Goal: Task Accomplishment & Management: Manage account settings

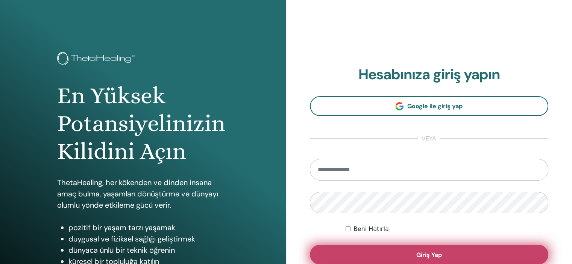
type input "**********"
click at [392, 254] on button "Giriş Yap" at bounding box center [429, 255] width 239 height 20
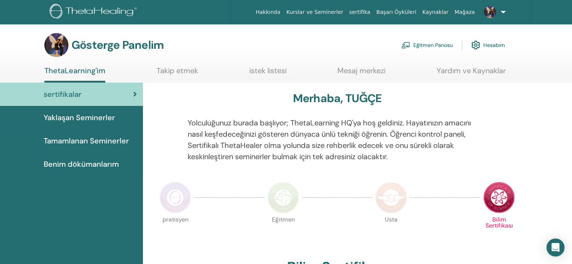
click at [432, 47] on font "Eğitmen Panosu" at bounding box center [432, 45] width 39 height 7
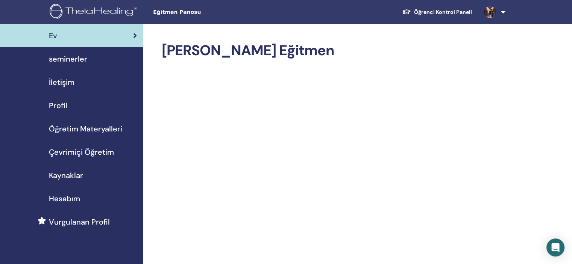
click at [64, 60] on span "seminerler" at bounding box center [68, 58] width 38 height 11
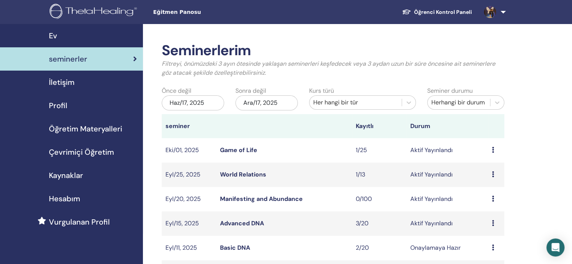
click at [238, 246] on link "Basic DNA" at bounding box center [235, 248] width 30 height 8
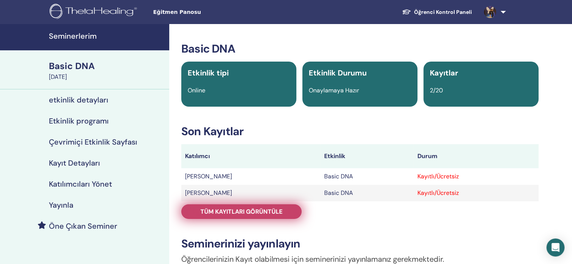
click at [228, 212] on span "Tüm kayıtları görüntüle" at bounding box center [241, 212] width 82 height 8
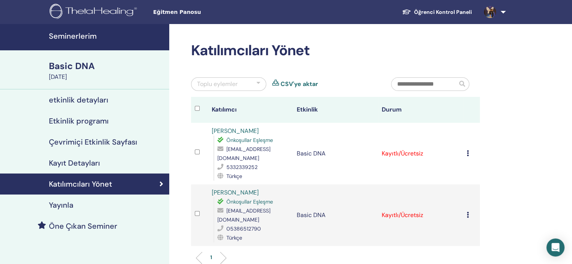
click at [257, 84] on div at bounding box center [258, 84] width 4 height 9
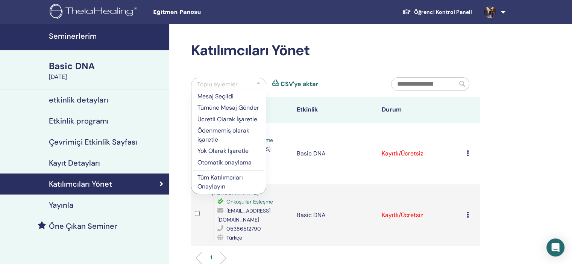
click at [224, 124] on p "Ücretli Olarak İşaretle" at bounding box center [228, 119] width 62 height 9
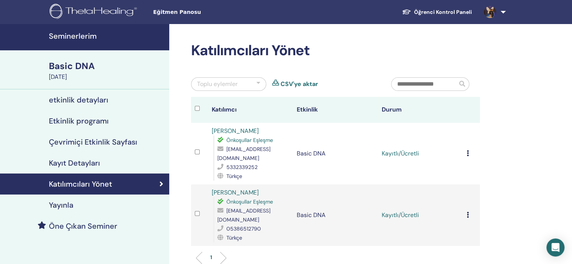
click at [259, 80] on div at bounding box center [258, 84] width 4 height 9
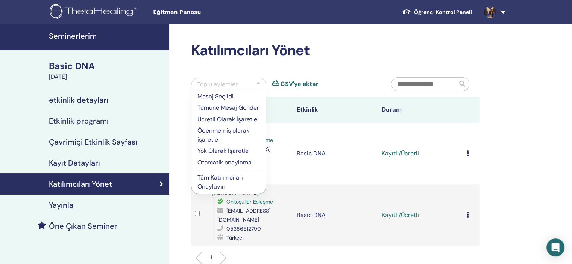
click at [217, 188] on p "Tüm Katılımcıları Onaylayın" at bounding box center [228, 182] width 62 height 18
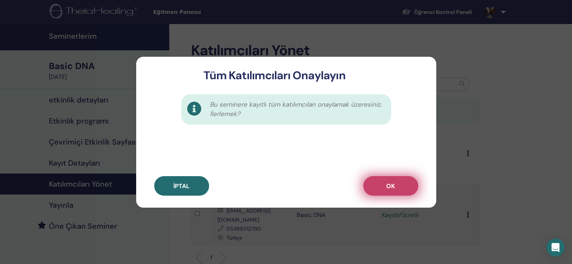
click at [402, 187] on button "OK" at bounding box center [390, 186] width 55 height 20
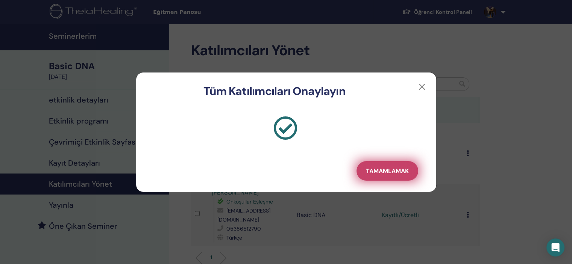
click at [388, 171] on span "Tamamlamak" at bounding box center [387, 171] width 43 height 8
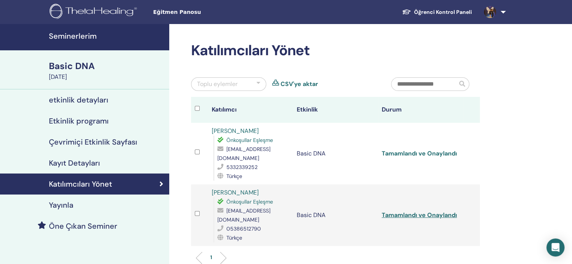
click at [419, 150] on link "Tamamlandı ve Onaylandı" at bounding box center [419, 154] width 75 height 8
click at [397, 211] on link "Tamamlandı ve Onaylandı" at bounding box center [419, 215] width 75 height 8
click at [81, 34] on h4 "Seminerlerim" at bounding box center [107, 36] width 116 height 9
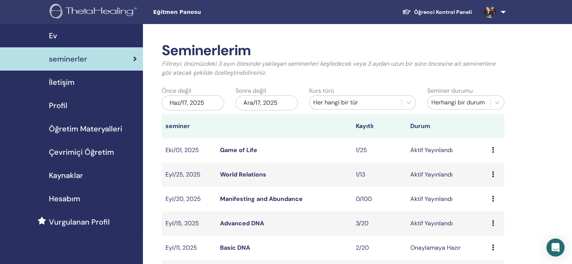
click at [244, 221] on link "Advanced DNA" at bounding box center [242, 224] width 44 height 8
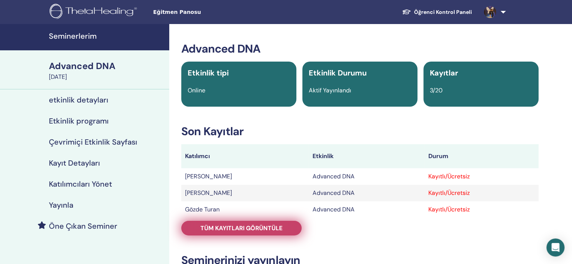
click at [239, 229] on span "Tüm kayıtları görüntüle" at bounding box center [241, 228] width 82 height 8
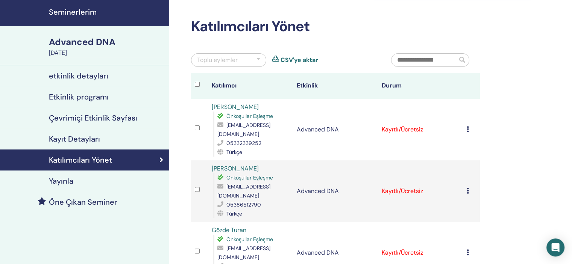
scroll to position [28, 0]
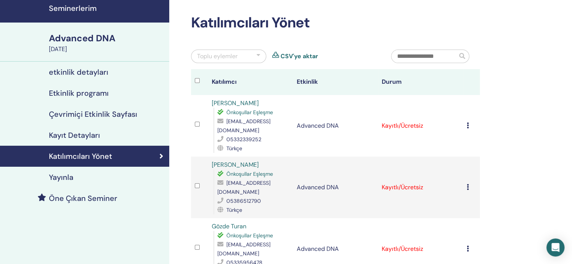
click at [247, 55] on div "Toplu eylemler" at bounding box center [228, 57] width 75 height 14
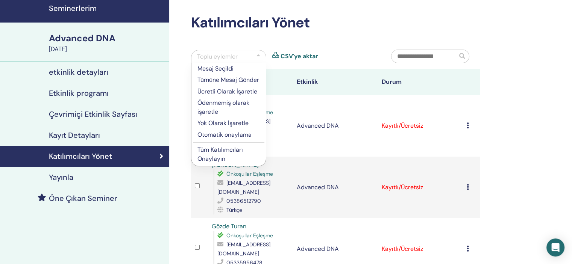
click at [230, 96] on p "Ücretli Olarak İşaretle" at bounding box center [228, 91] width 62 height 9
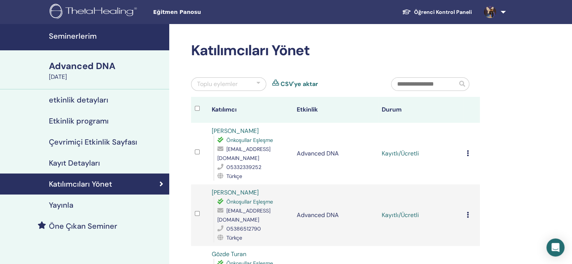
click at [259, 84] on div at bounding box center [258, 84] width 4 height 9
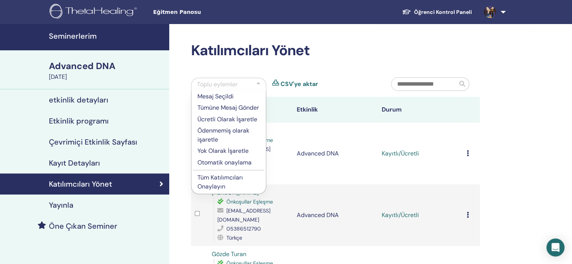
click at [223, 183] on p "Tüm Katılımcıları Onaylayın" at bounding box center [228, 182] width 62 height 18
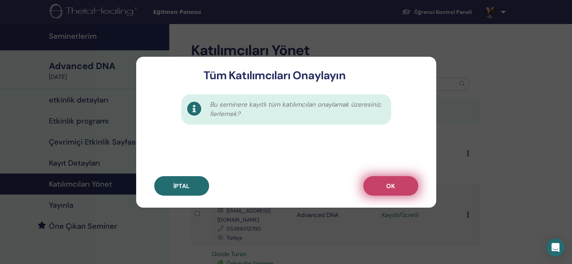
click at [387, 192] on button "OK" at bounding box center [390, 186] width 55 height 20
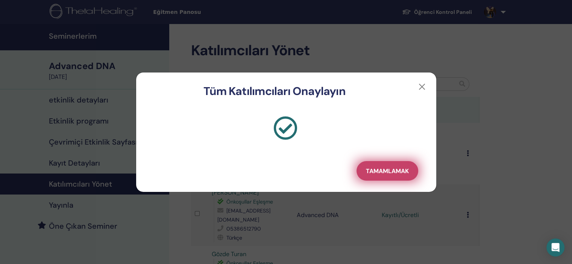
click at [387, 165] on button "Tamamlamak" at bounding box center [387, 171] width 62 height 20
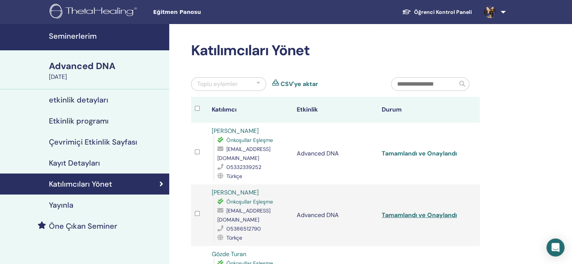
click at [424, 150] on link "Tamamlandı ve Onaylandı" at bounding box center [419, 154] width 75 height 8
click at [421, 211] on link "Tamamlandı ve Onaylandı" at bounding box center [419, 215] width 75 height 8
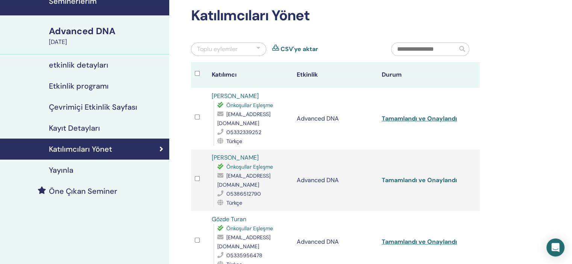
scroll to position [36, 0]
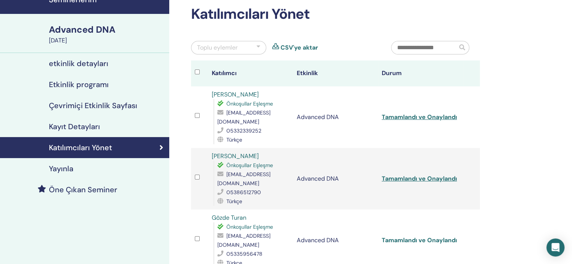
click at [388, 236] on link "Tamamlandı ve Onaylandı" at bounding box center [419, 240] width 75 height 8
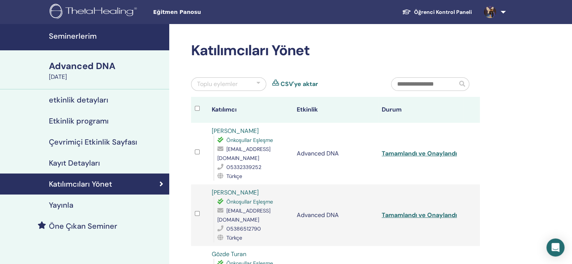
click at [498, 11] on span at bounding box center [490, 12] width 18 height 6
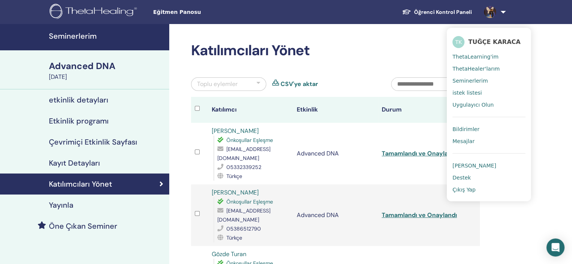
click at [460, 186] on span "Çıkış Yap" at bounding box center [463, 189] width 23 height 7
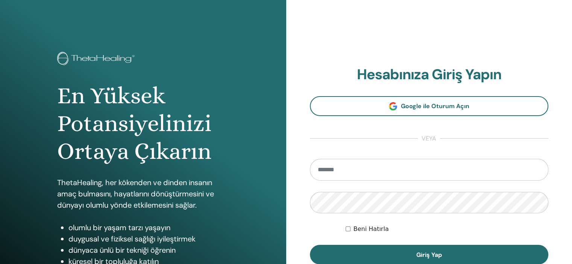
type input "**********"
click at [400, 173] on input "**********" at bounding box center [429, 170] width 239 height 22
drag, startPoint x: 400, startPoint y: 173, endPoint x: 306, endPoint y: 165, distance: 94.3
click at [306, 165] on div "**********" at bounding box center [429, 180] width 286 height 361
click at [197, 177] on div "En Yüksek Potansiyelinizi Ortaya Çıkarın ThetaHealing, her kökenden ve dinden i…" at bounding box center [286, 180] width 572 height 361
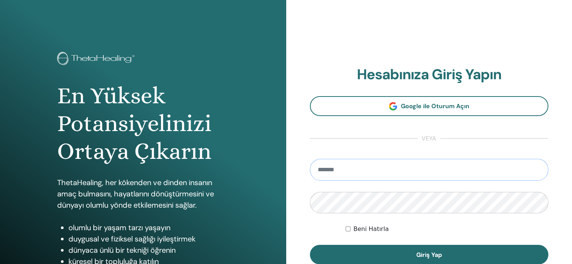
click at [336, 172] on input "email" at bounding box center [429, 170] width 239 height 22
type input "**********"
click at [310, 245] on button "Giriş Yap" at bounding box center [429, 255] width 239 height 20
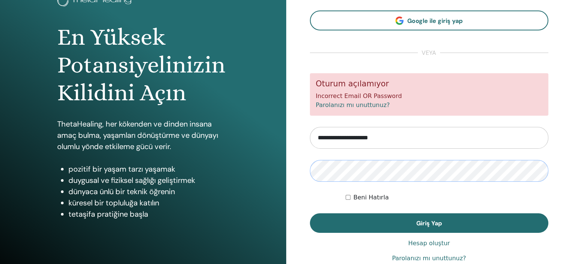
scroll to position [60, 0]
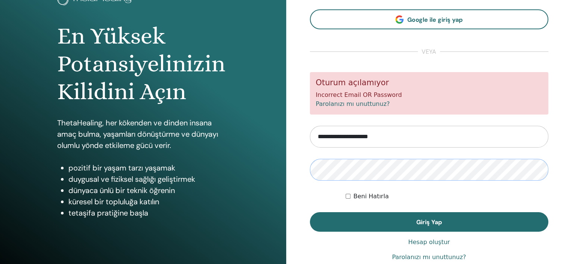
click at [310, 212] on button "Giriş Yap" at bounding box center [429, 222] width 239 height 20
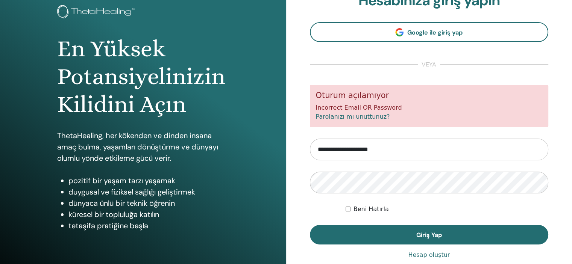
scroll to position [49, 0]
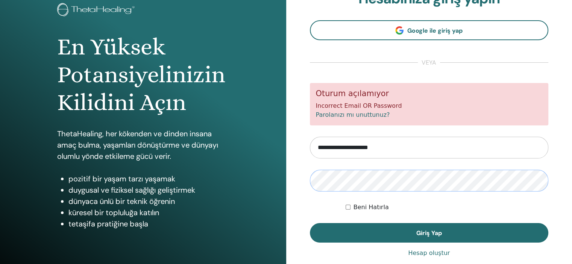
click at [310, 223] on button "Giriş Yap" at bounding box center [429, 233] width 239 height 20
